Goal: Find specific page/section: Find specific page/section

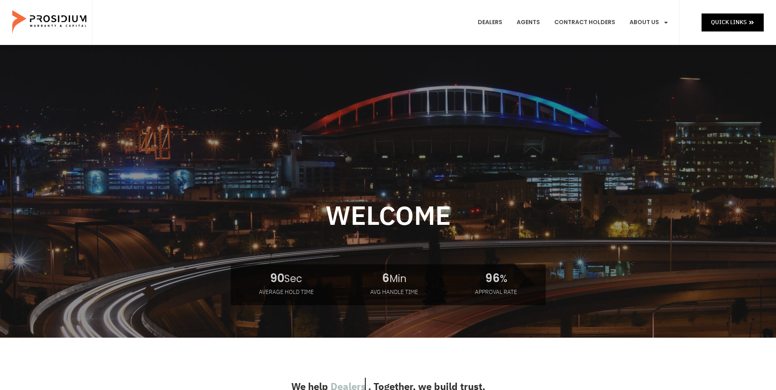
click at [711, 180] on div at bounding box center [388, 243] width 776 height 293
click at [715, 148] on div at bounding box center [388, 243] width 776 height 293
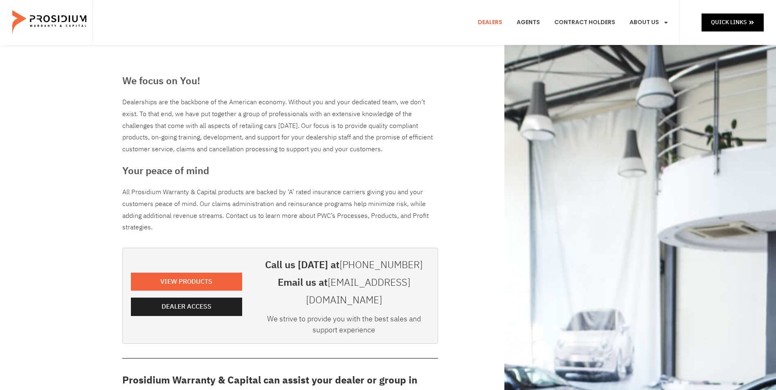
click at [362, 373] on h3 "Prosidium Warranty & Capital can assist your dealer or group in increasing reve…" at bounding box center [280, 395] width 316 height 44
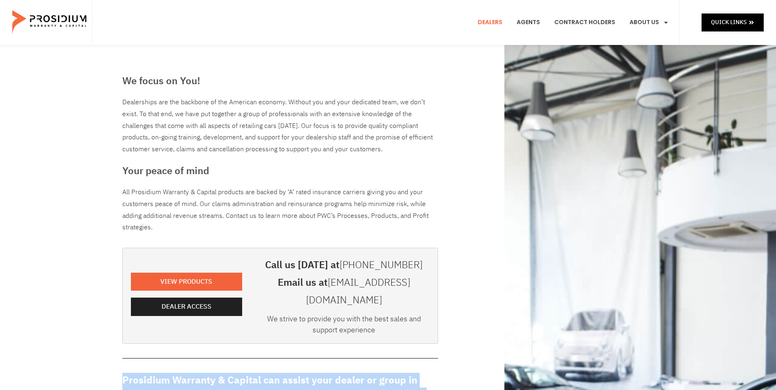
click at [362, 373] on h3 "Prosidium Warranty & Capital can assist your dealer or group in increasing reve…" at bounding box center [280, 395] width 316 height 44
drag, startPoint x: 362, startPoint y: 357, endPoint x: 344, endPoint y: 361, distance: 19.4
click at [344, 373] on h3 "Prosidium Warranty & Capital can assist your dealer or group in increasing reve…" at bounding box center [280, 395] width 316 height 44
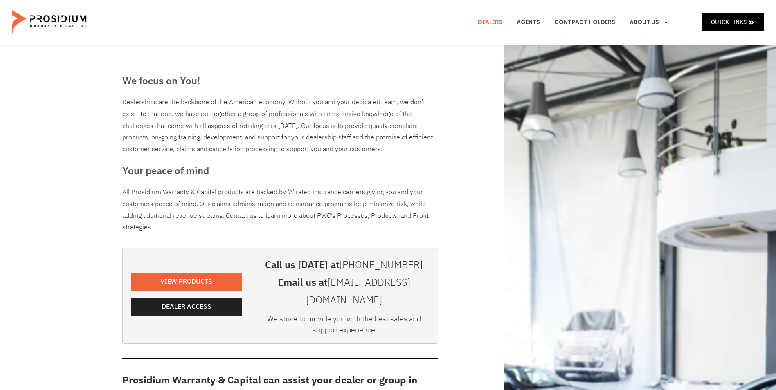
click at [395, 373] on h3 "Prosidium Warranty & Capital can assist your dealer or group in increasing reve…" at bounding box center [280, 395] width 316 height 44
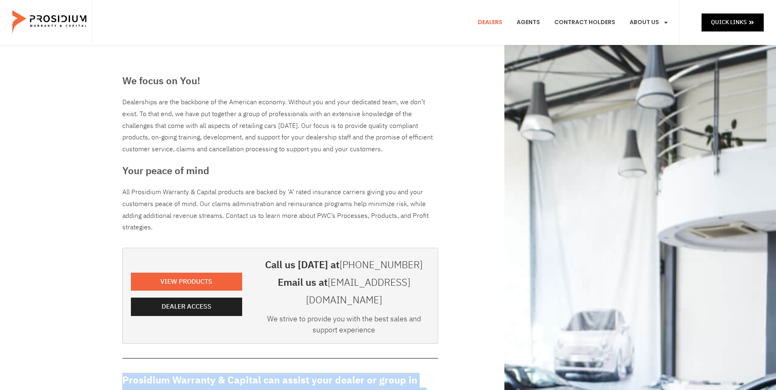
click at [395, 373] on h3 "Prosidium Warranty & Capital can assist your dealer or group in increasing reve…" at bounding box center [280, 395] width 316 height 44
drag, startPoint x: 395, startPoint y: 355, endPoint x: 385, endPoint y: 359, distance: 10.6
click at [385, 373] on h3 "Prosidium Warranty & Capital can assist your dealer or group in increasing reve…" at bounding box center [280, 395] width 316 height 44
